Goal: Task Accomplishment & Management: Use online tool/utility

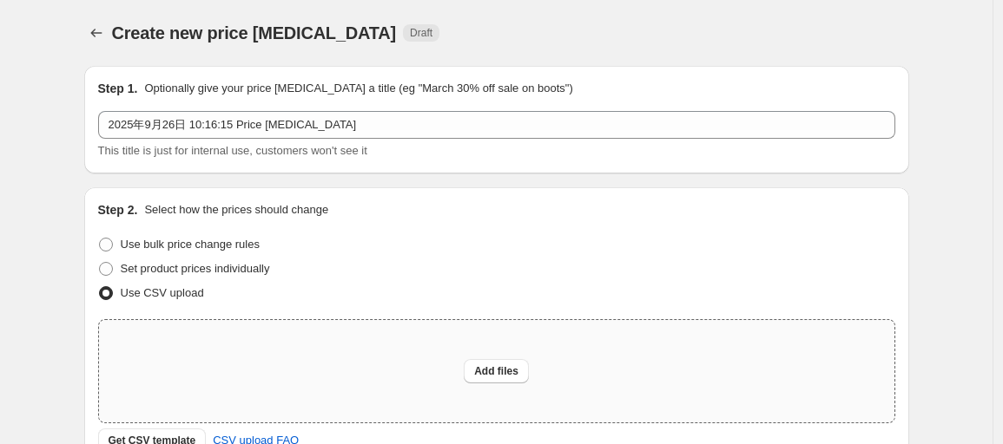
scroll to position [96, 0]
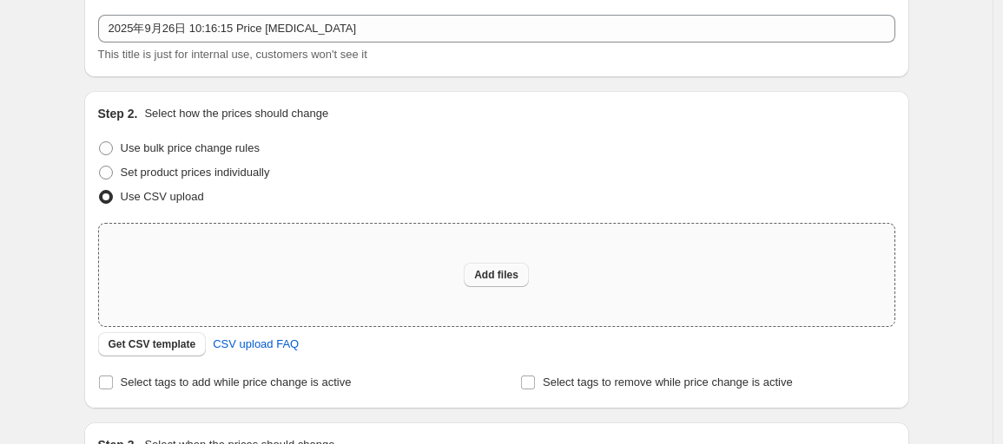
click at [485, 275] on span "Add files" at bounding box center [496, 275] width 44 height 14
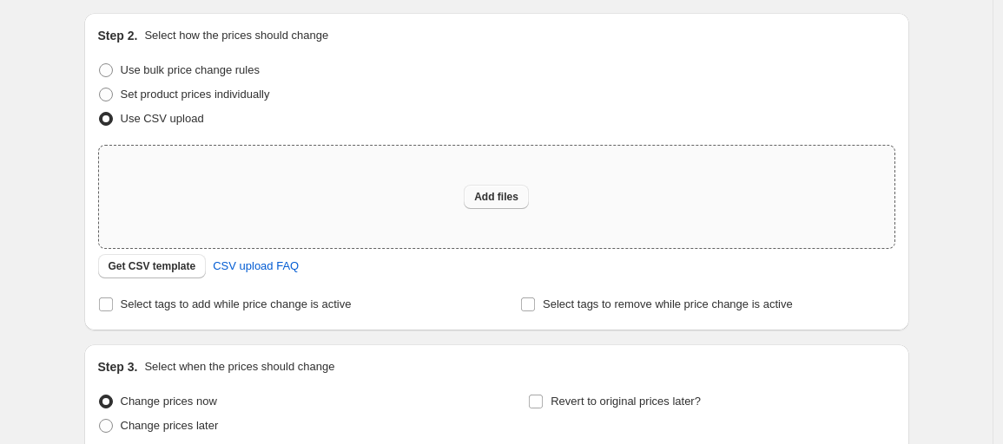
scroll to position [193, 0]
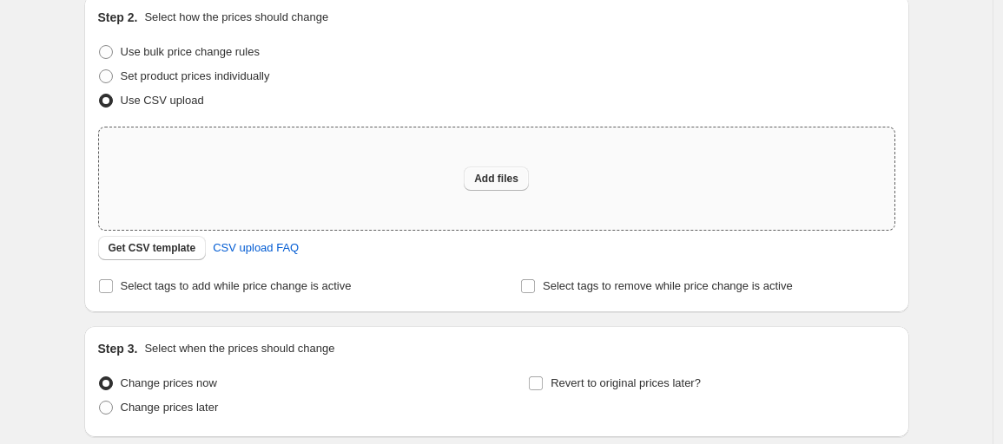
type input "C:\fakepath\德国512GB调价0926.csv"
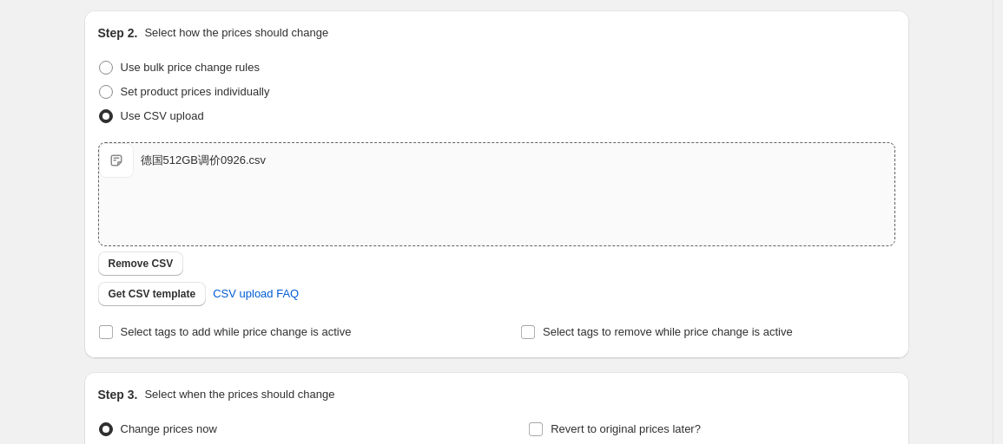
scroll to position [0, 0]
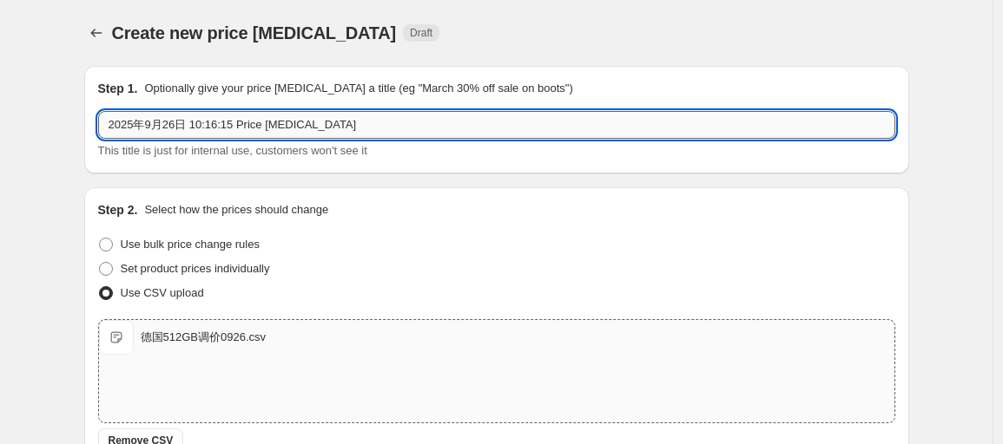
click at [266, 112] on input "2025年9月26日 10:16:15 Price [MEDICAL_DATA]" at bounding box center [496, 125] width 797 height 28
drag, startPoint x: 235, startPoint y: 127, endPoint x: 63, endPoint y: 127, distance: 171.9
click at [63, 128] on div "Create new price [MEDICAL_DATA]. This page is ready Create new price [MEDICAL_D…" at bounding box center [496, 402] width 992 height 805
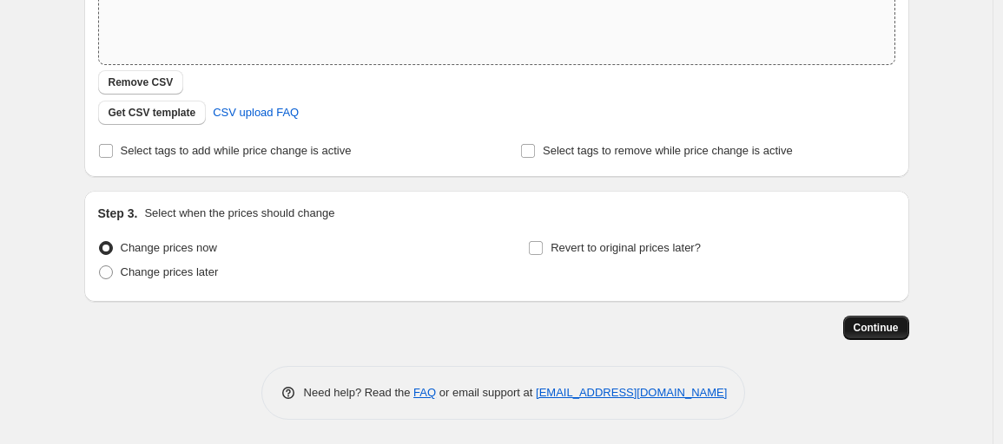
type input "德国512GB调价0926"
click at [866, 325] on span "Continue" at bounding box center [875, 328] width 45 height 14
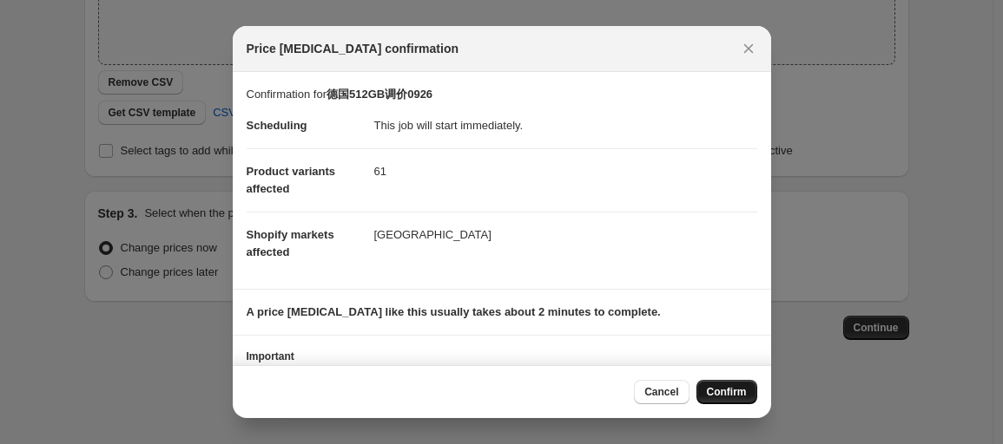
click at [715, 402] on button "Confirm" at bounding box center [726, 392] width 61 height 24
